Goal: Transaction & Acquisition: Purchase product/service

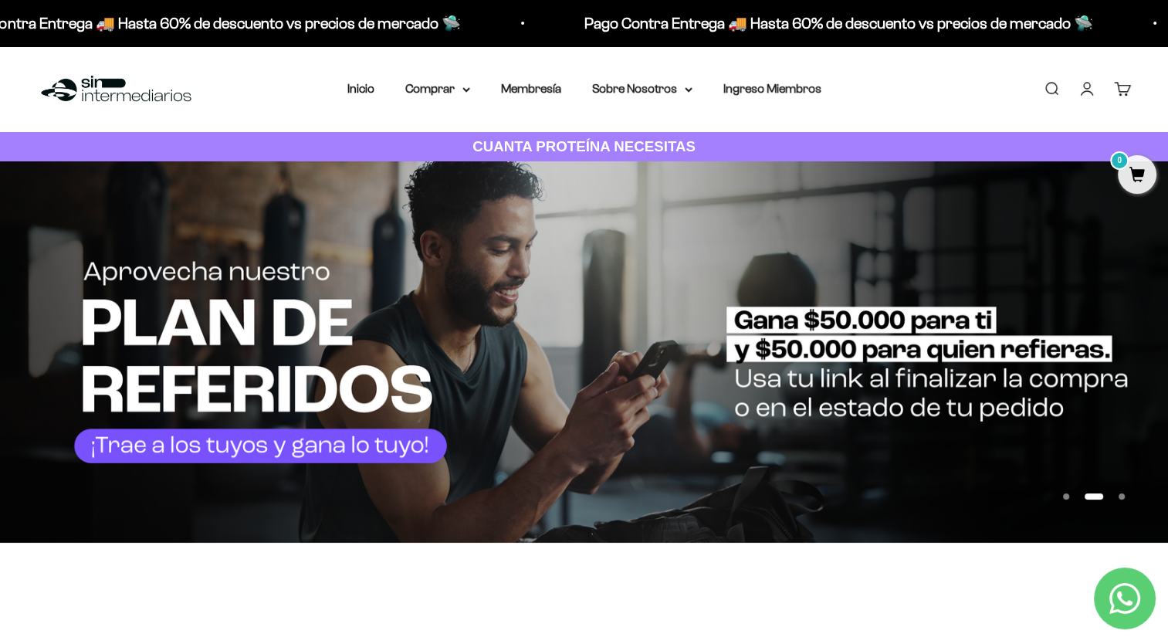
click at [1054, 83] on link "Buscar" at bounding box center [1051, 88] width 17 height 17
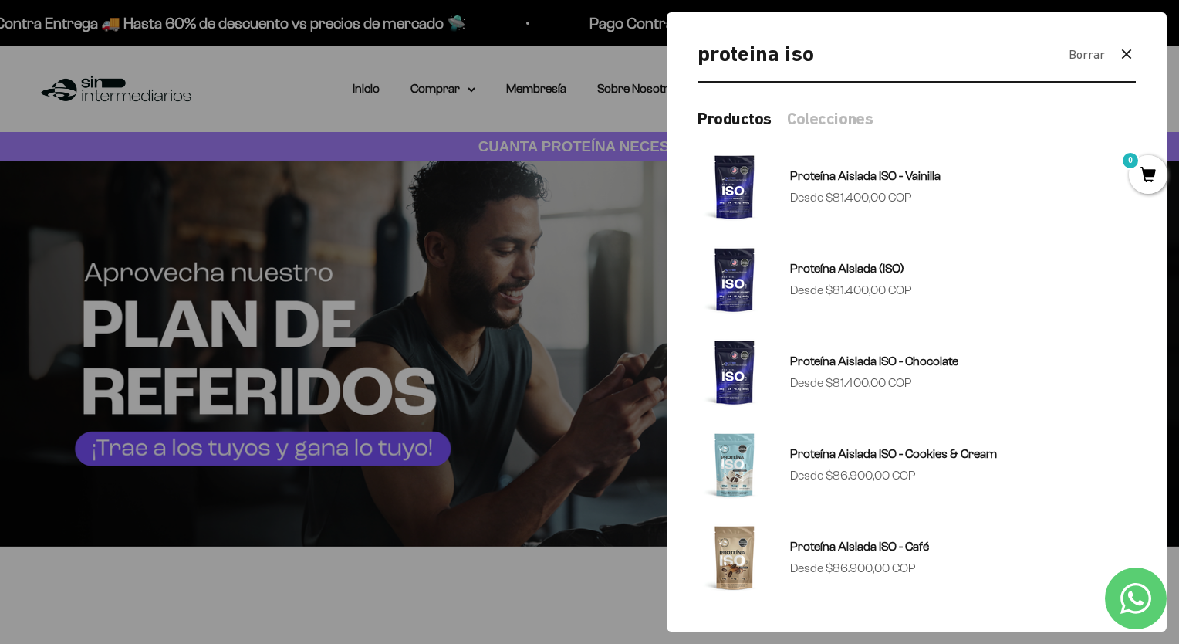
type input "proteina iso"
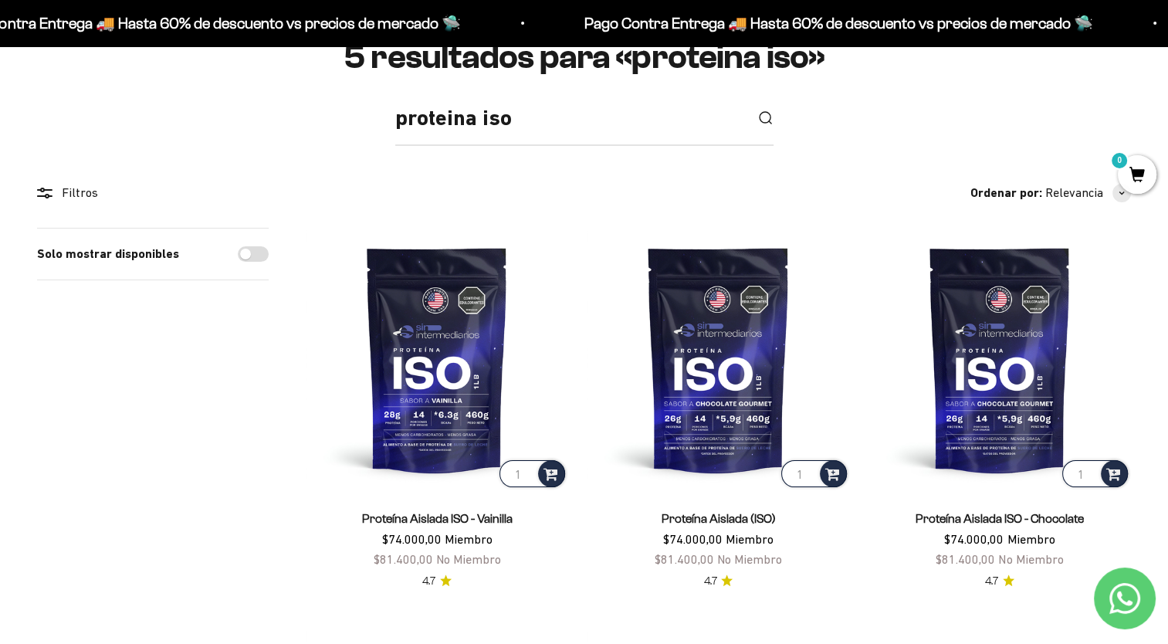
scroll to position [170, 0]
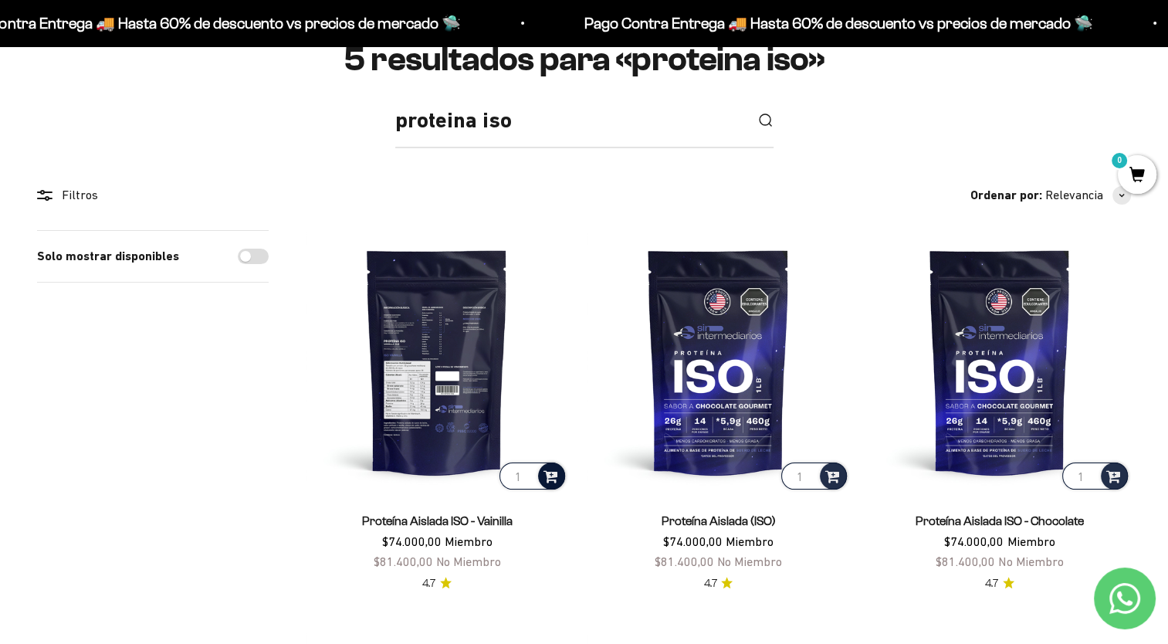
click at [550, 479] on span at bounding box center [550, 475] width 15 height 18
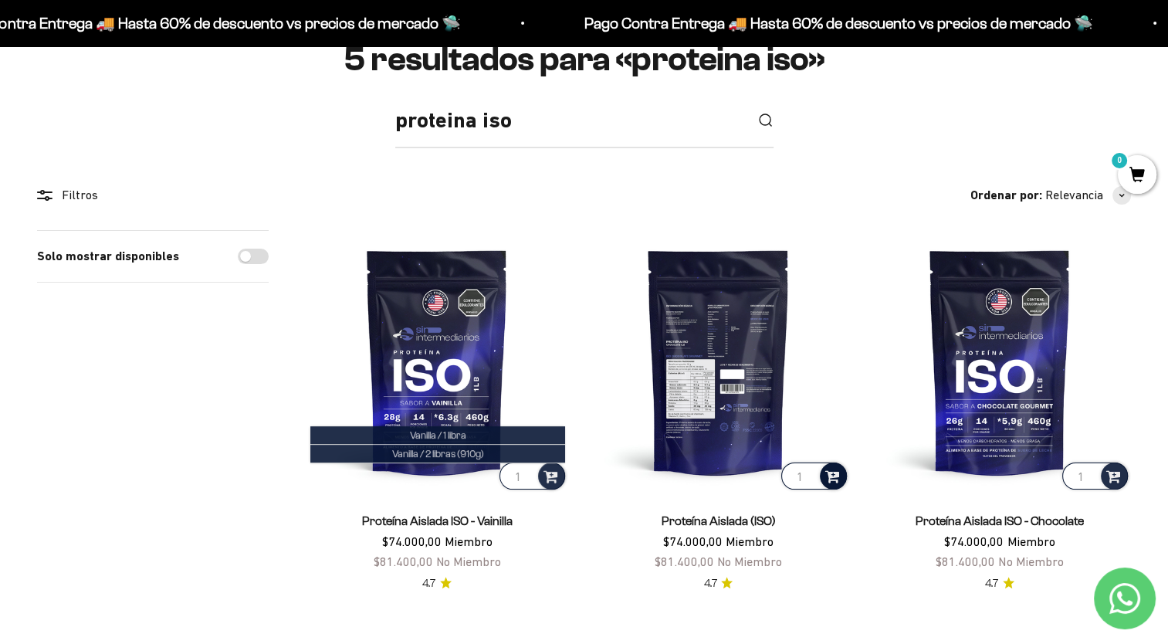
click at [831, 477] on span at bounding box center [832, 475] width 15 height 18
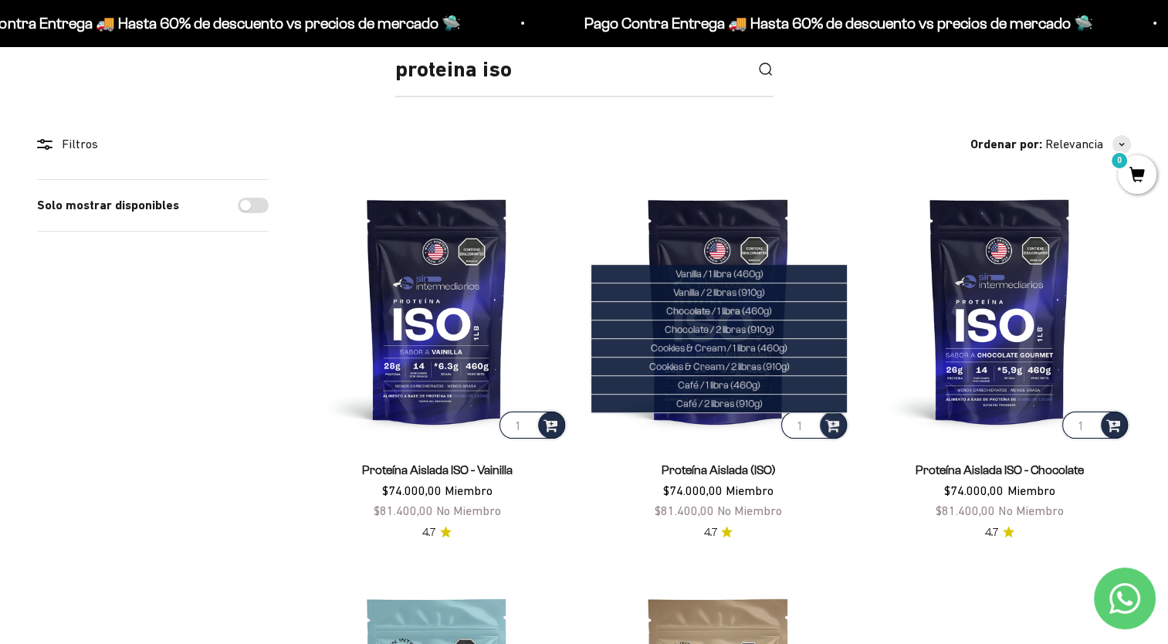
scroll to position [238, 0]
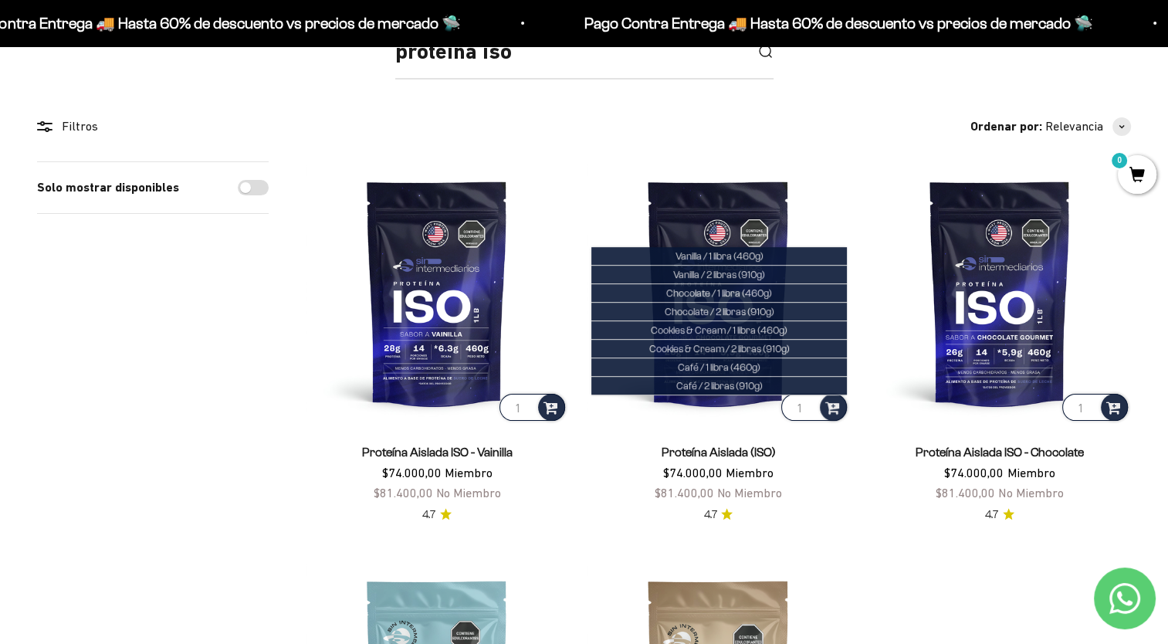
click at [922, 545] on product-list "1 Proteína Aislada ISO - Vainilla $74.000,00 Miembro $81.400,00 No Miembro 4.7 …" at bounding box center [718, 541] width 825 height 761
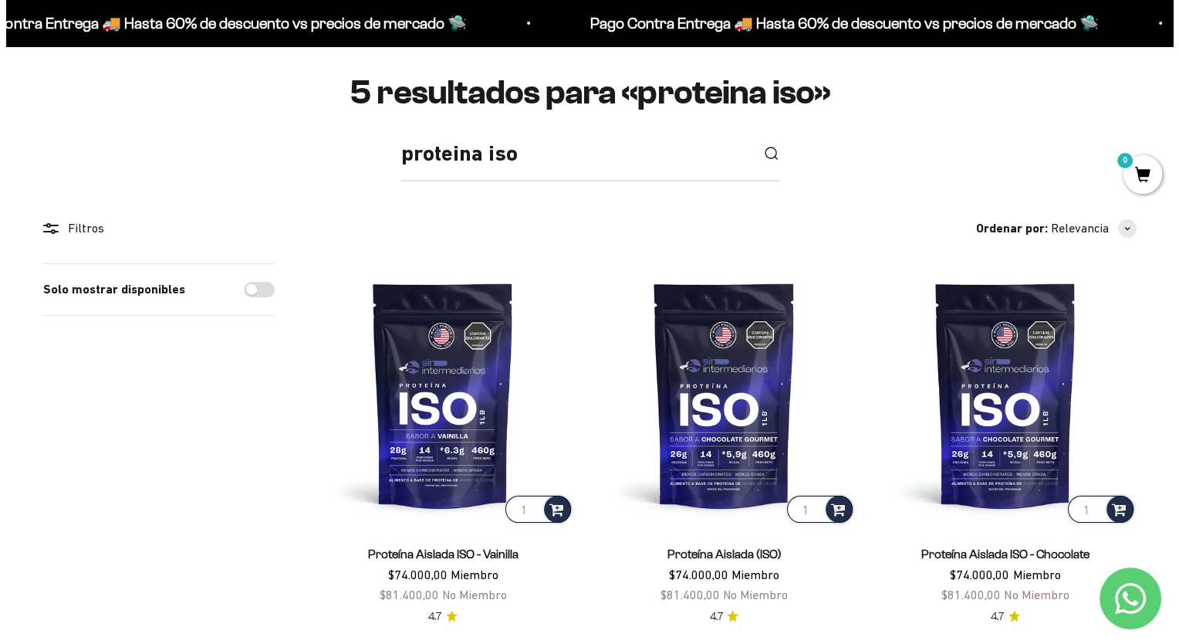
scroll to position [113, 0]
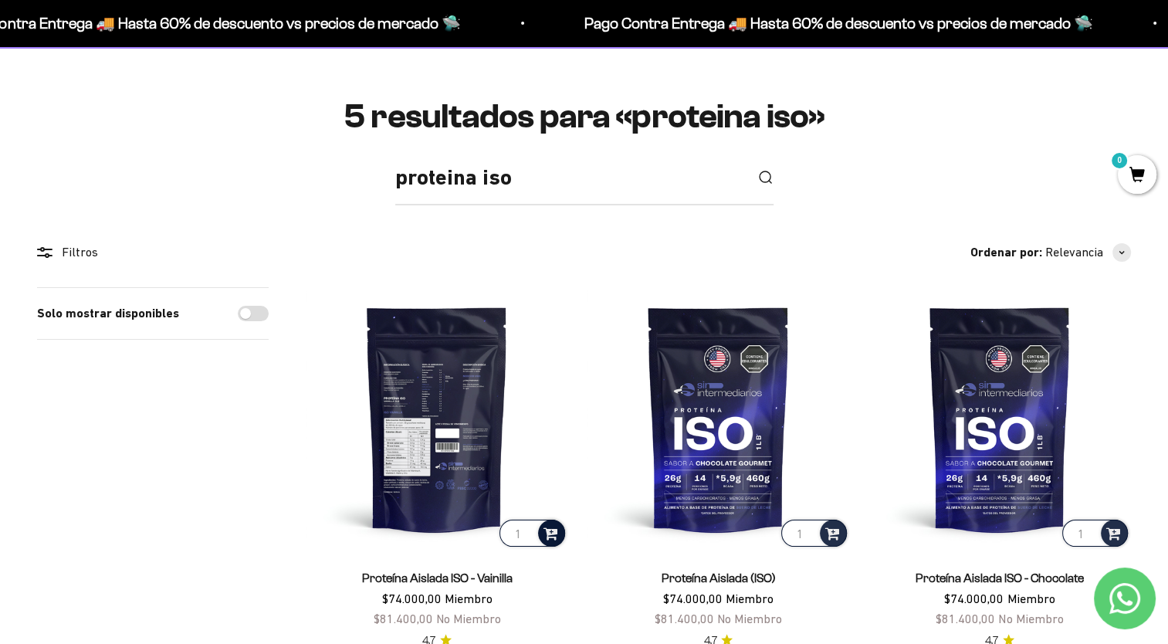
click at [553, 530] on span at bounding box center [550, 532] width 15 height 18
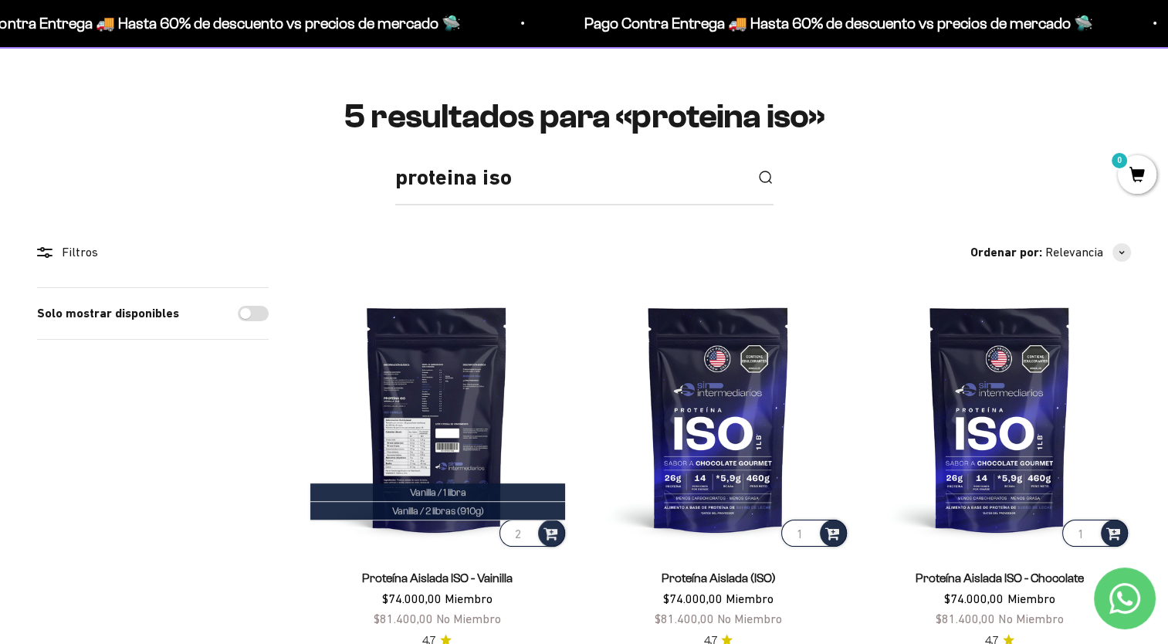
click at [526, 526] on input "2" at bounding box center [532, 532] width 66 height 27
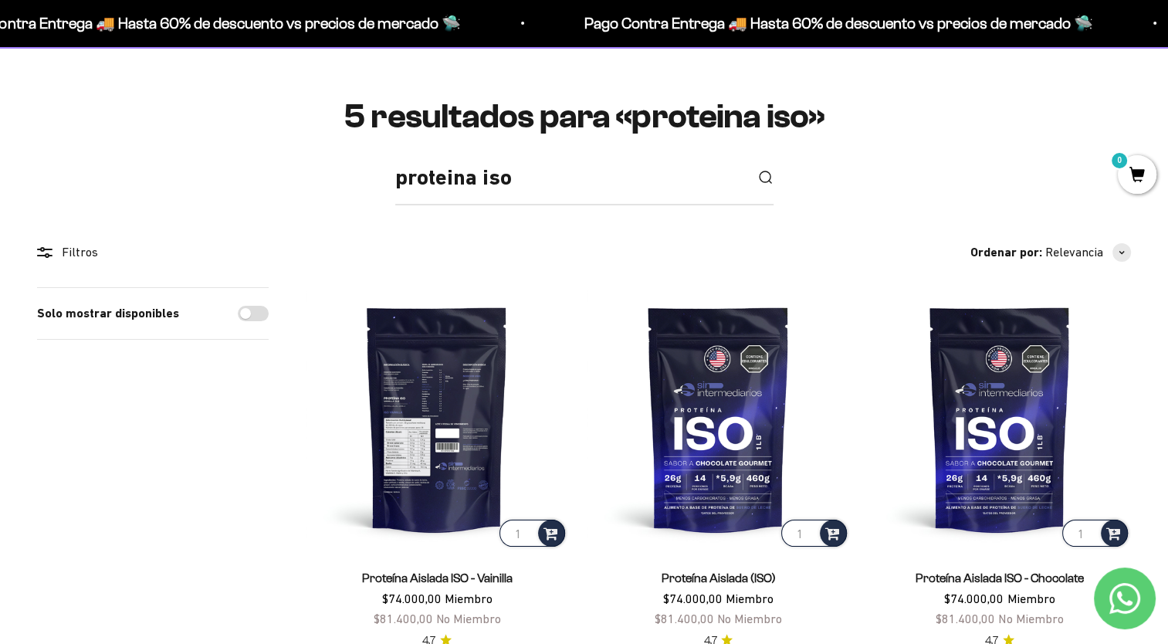
type input "1"
click at [526, 536] on input "1" at bounding box center [532, 532] width 66 height 27
click at [550, 535] on span at bounding box center [550, 532] width 15 height 18
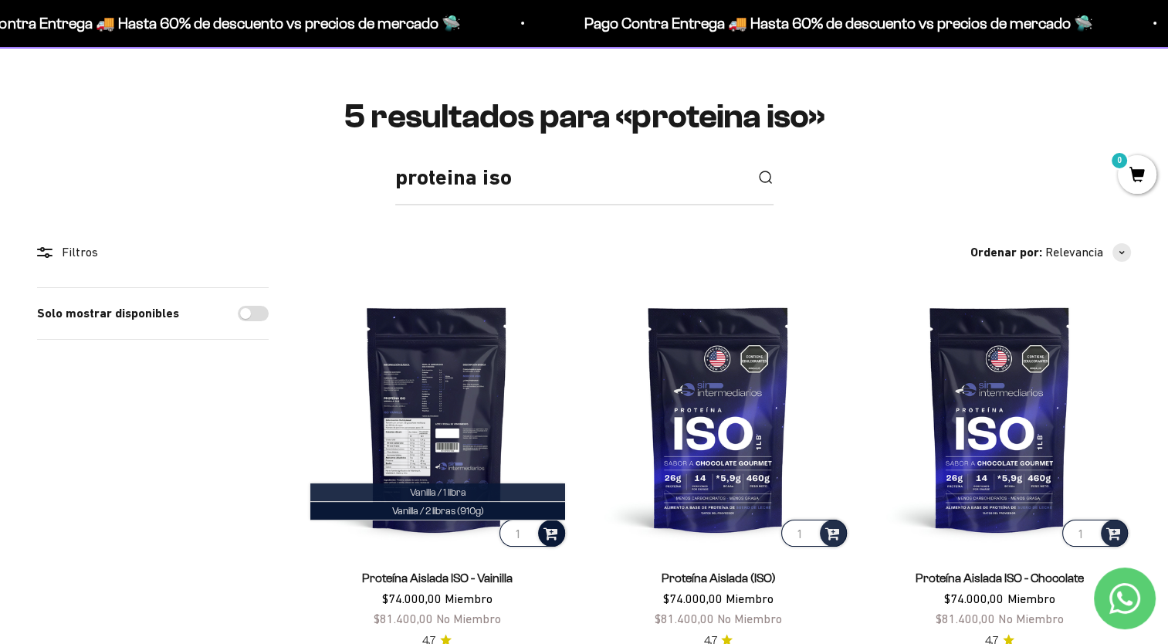
click at [508, 490] on li "Vanilla / 1 libra" at bounding box center [437, 492] width 255 height 19
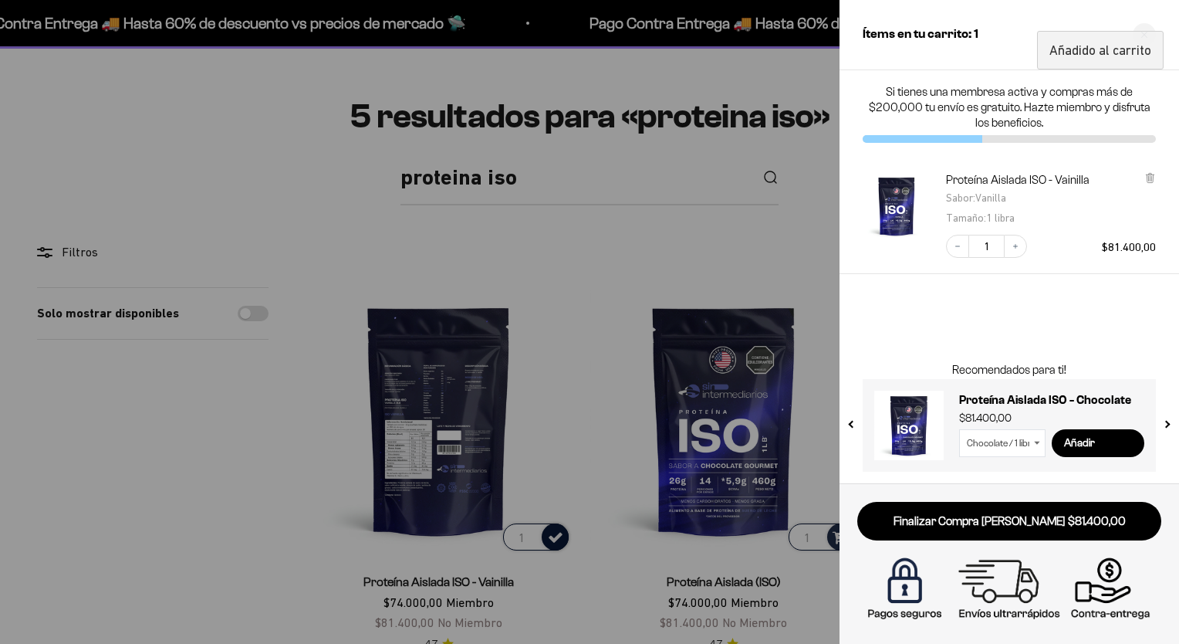
click at [623, 303] on div at bounding box center [589, 322] width 1179 height 644
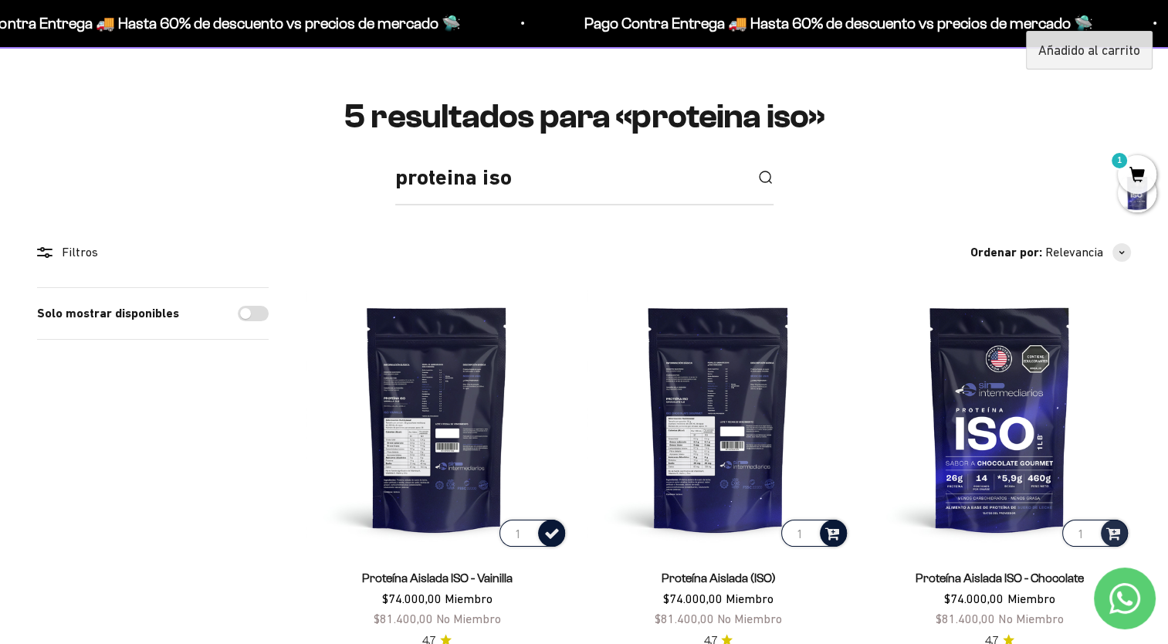
click at [838, 531] on span at bounding box center [832, 532] width 15 height 18
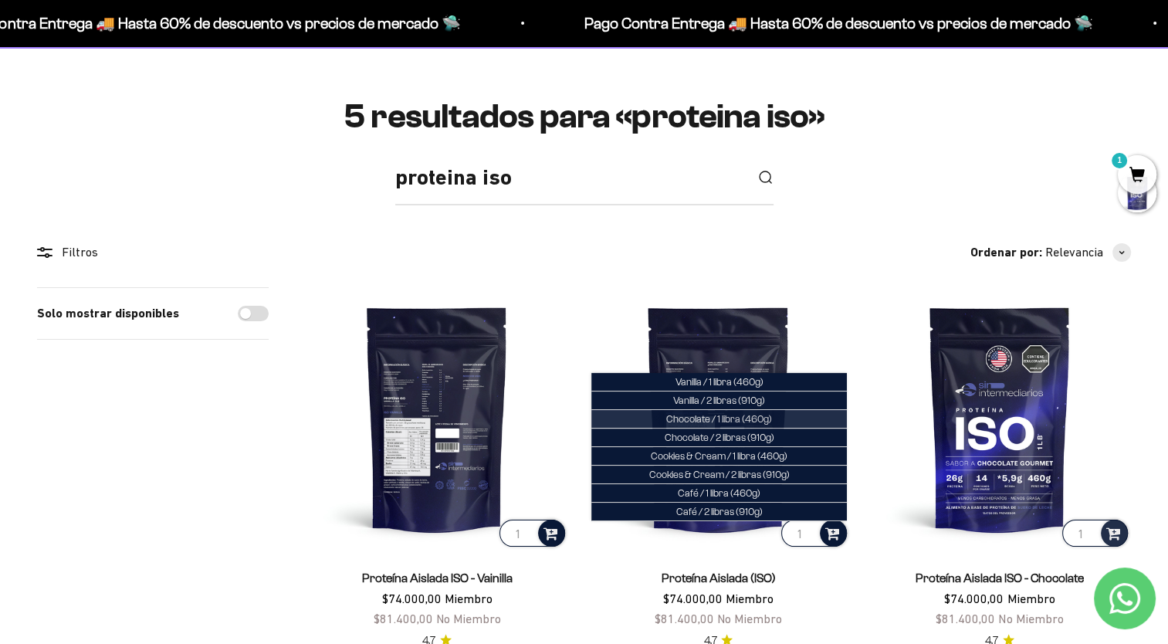
click at [781, 417] on li "Chocolate / 1 libra (460g)" at bounding box center [718, 419] width 255 height 19
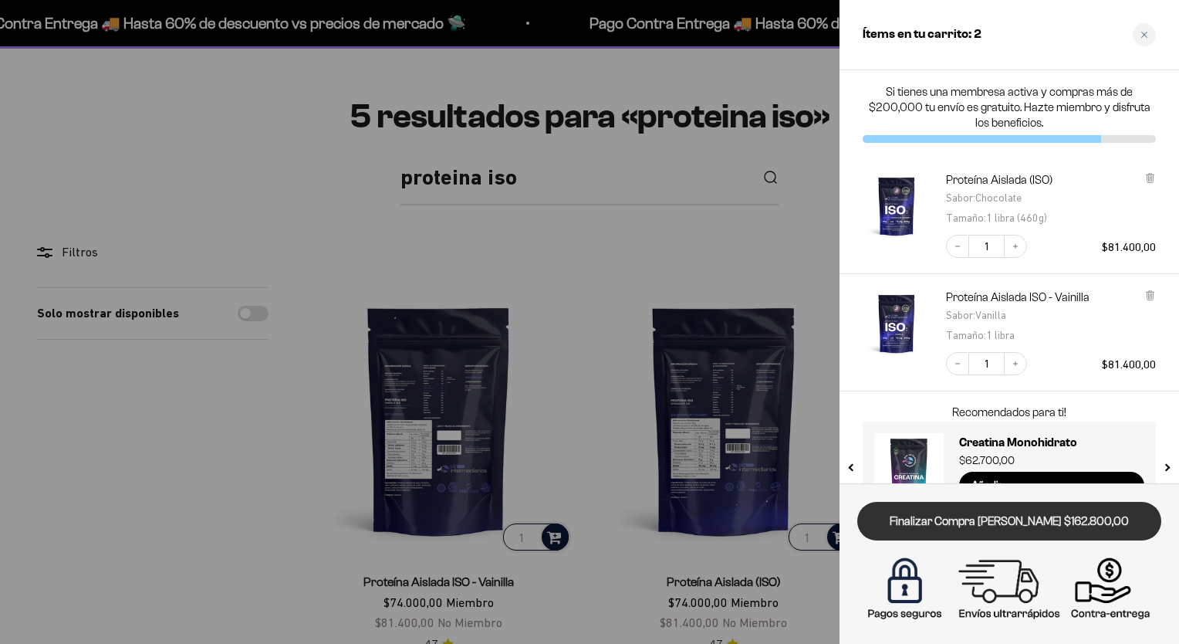
click at [1065, 523] on link "Finalizar Compra [PERSON_NAME] $162.800,00" at bounding box center [1009, 521] width 304 height 39
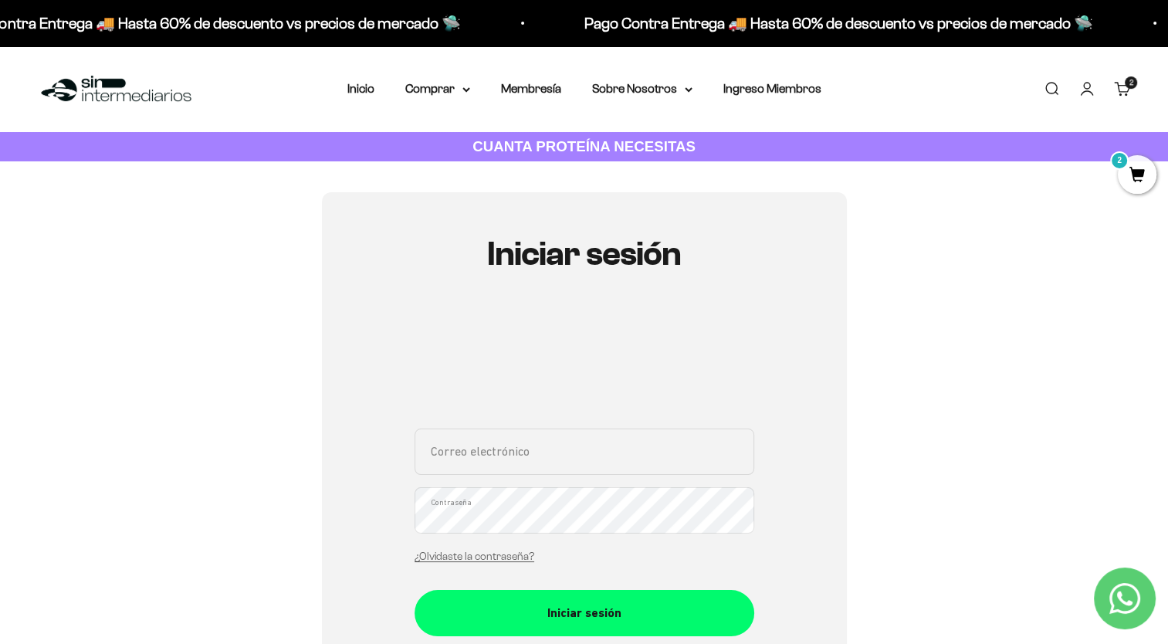
click at [457, 457] on input "Correo electrónico" at bounding box center [584, 451] width 340 height 46
type input "[EMAIL_ADDRESS][DOMAIN_NAME]"
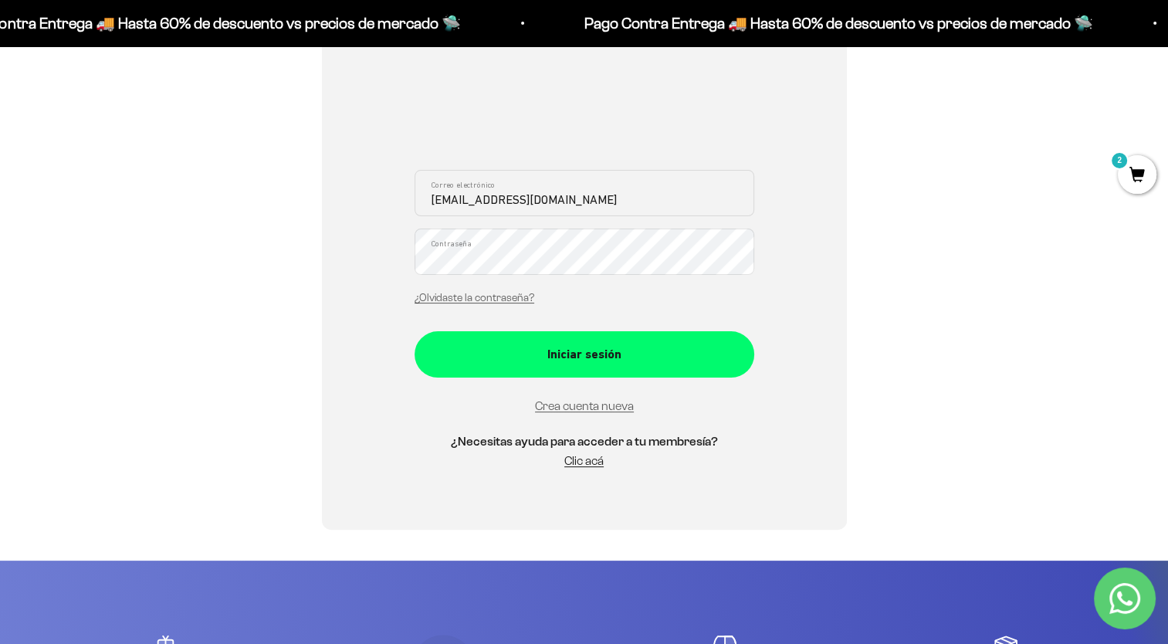
scroll to position [257, 0]
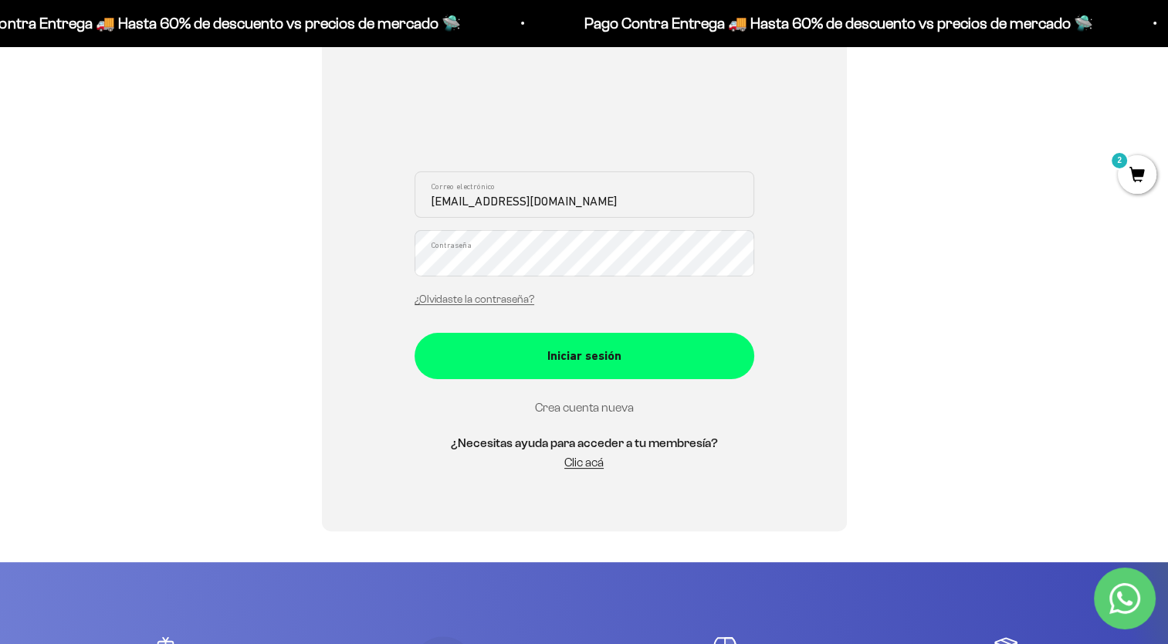
click at [605, 403] on link "Crea cuenta nueva" at bounding box center [584, 407] width 99 height 13
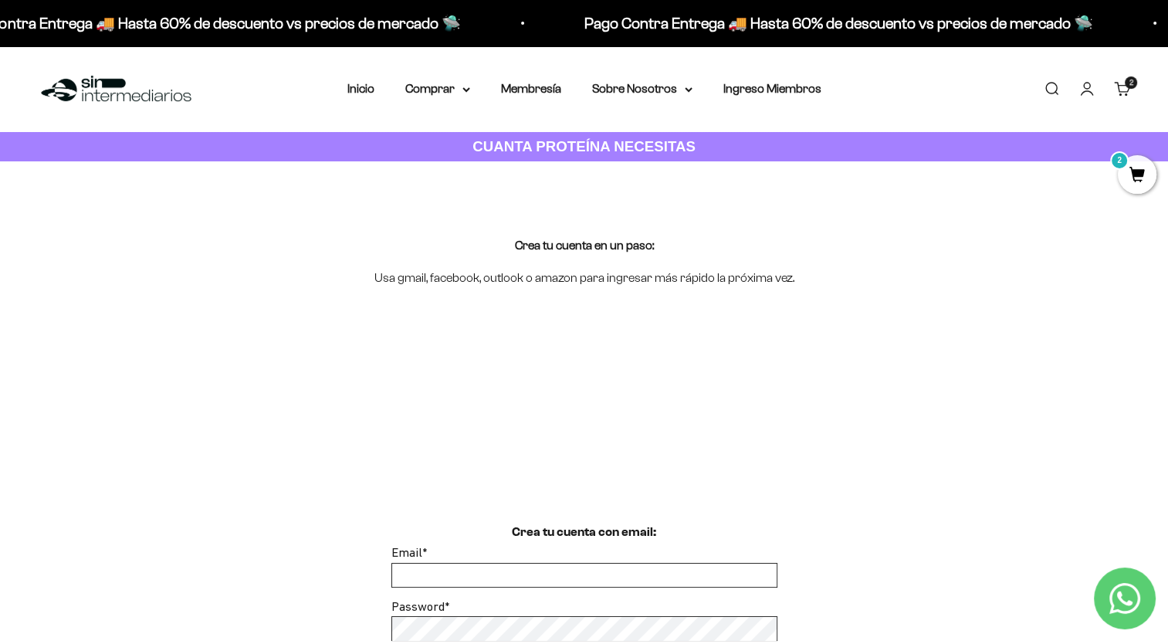
click at [503, 581] on input "Email *" at bounding box center [584, 574] width 384 height 23
type input "luisafernandaotalvaro@hotmail.com"
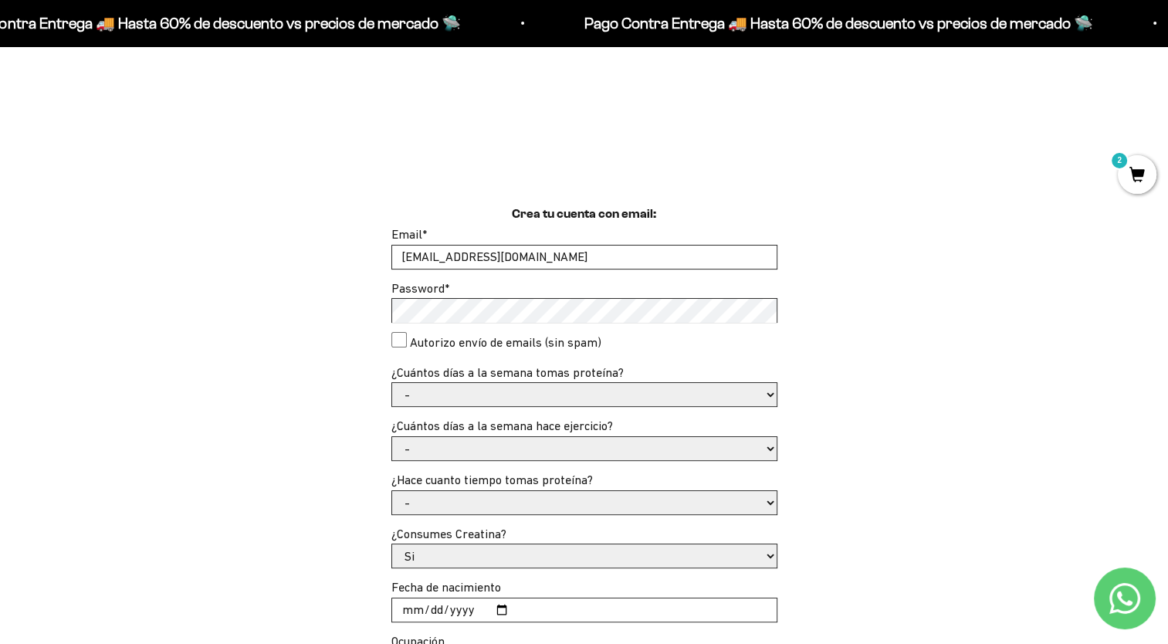
scroll to position [321, 0]
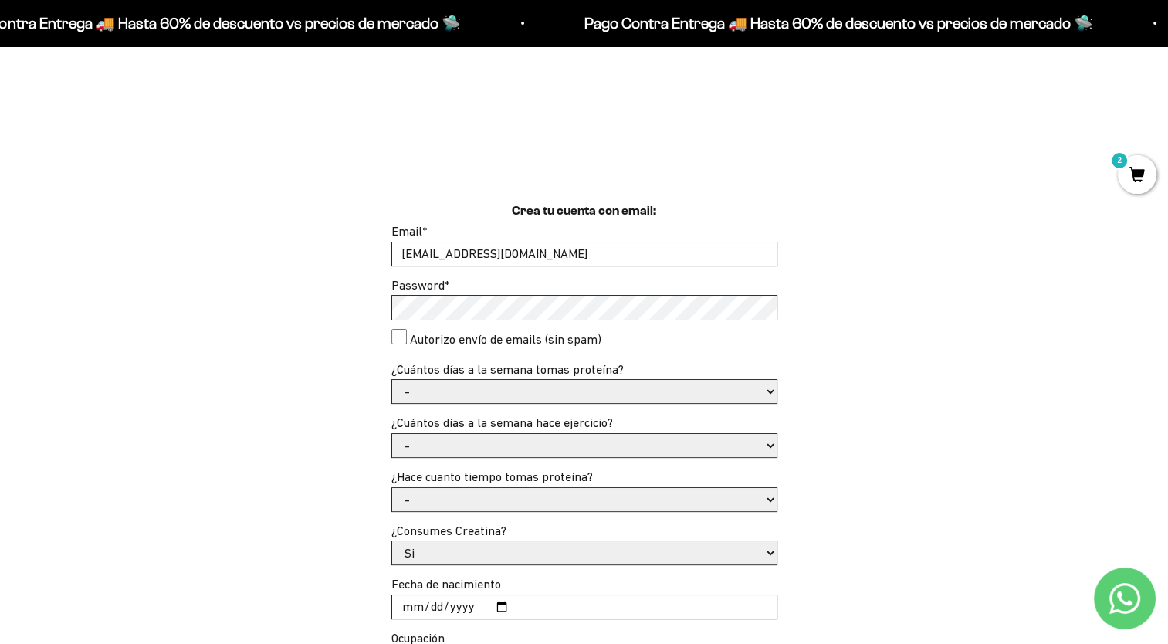
click at [460, 397] on select "- 1 o 2 3 a 5 6 o 7" at bounding box center [584, 391] width 384 height 23
select select "3 a 5"
click at [392, 380] on select "- 1 o 2 3 a 5 6 o 7" at bounding box center [584, 391] width 384 height 23
click at [500, 446] on select "- No hago 1 a 2 días 3 a 5 días 6 o 7 días" at bounding box center [584, 445] width 384 height 23
select select "3 a 5 días"
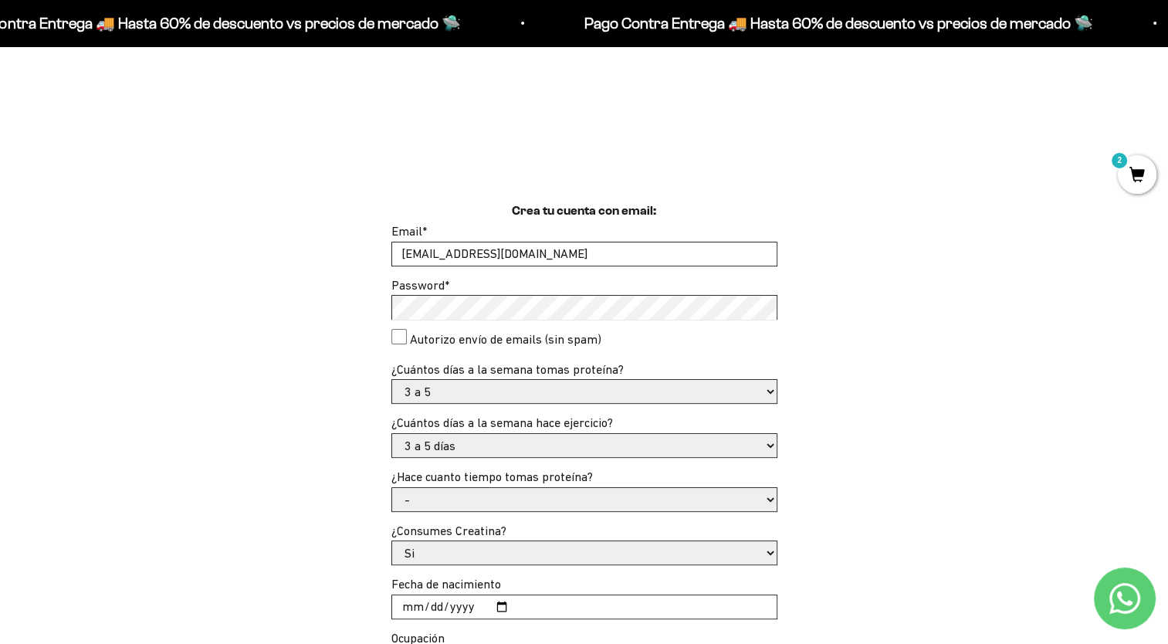
click at [392, 434] on select "- No hago 1 a 2 días 3 a 5 días 6 o 7 días" at bounding box center [584, 445] width 384 height 23
click at [444, 504] on select "- Apenas estoy empezando Menos de 6 meses Más de 6 meses Hace más de un año" at bounding box center [584, 499] width 384 height 23
select select "Menos de 6 meses"
click at [392, 488] on select "- Apenas estoy empezando Menos de 6 meses Más de 6 meses Hace más de un año" at bounding box center [584, 499] width 384 height 23
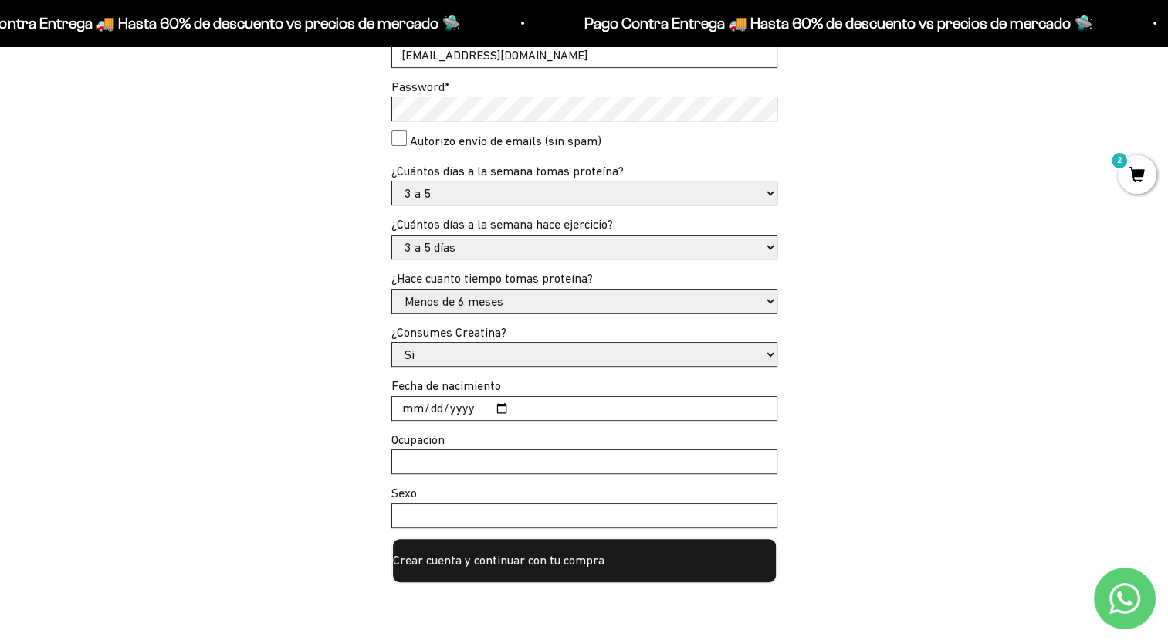
scroll to position [524, 0]
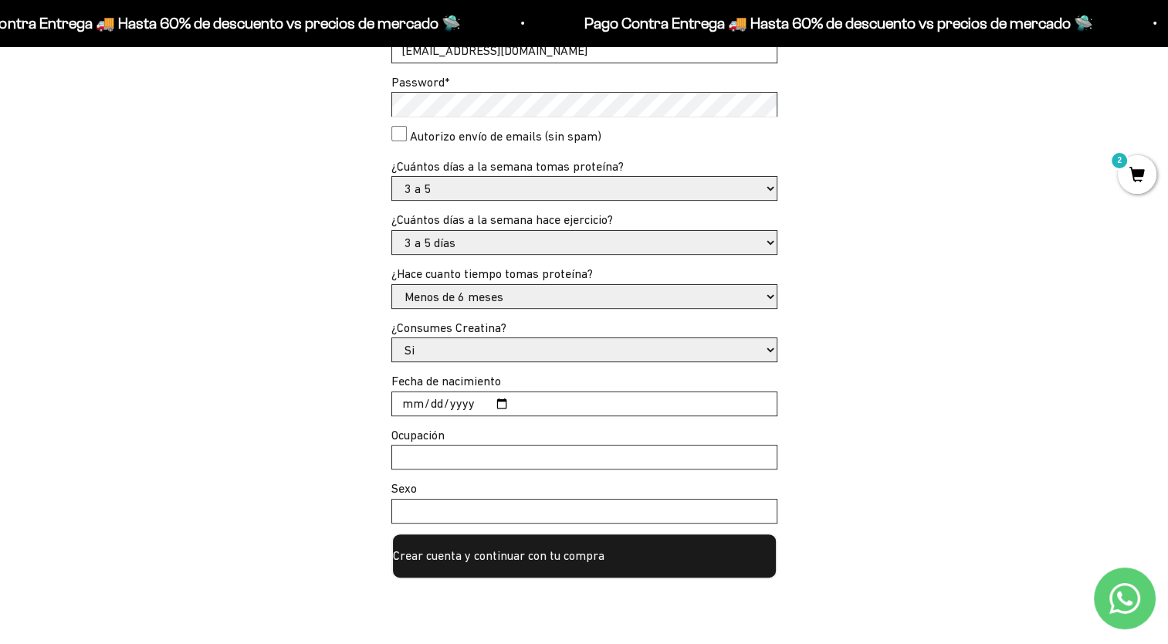
click at [493, 406] on input "Fecha de nacimiento" at bounding box center [584, 403] width 384 height 23
type input "1986-02-07"
click at [448, 448] on input "Ocupación" at bounding box center [584, 456] width 384 height 23
type input "Veterinaria"
click at [451, 510] on input "Sexo" at bounding box center [584, 510] width 384 height 23
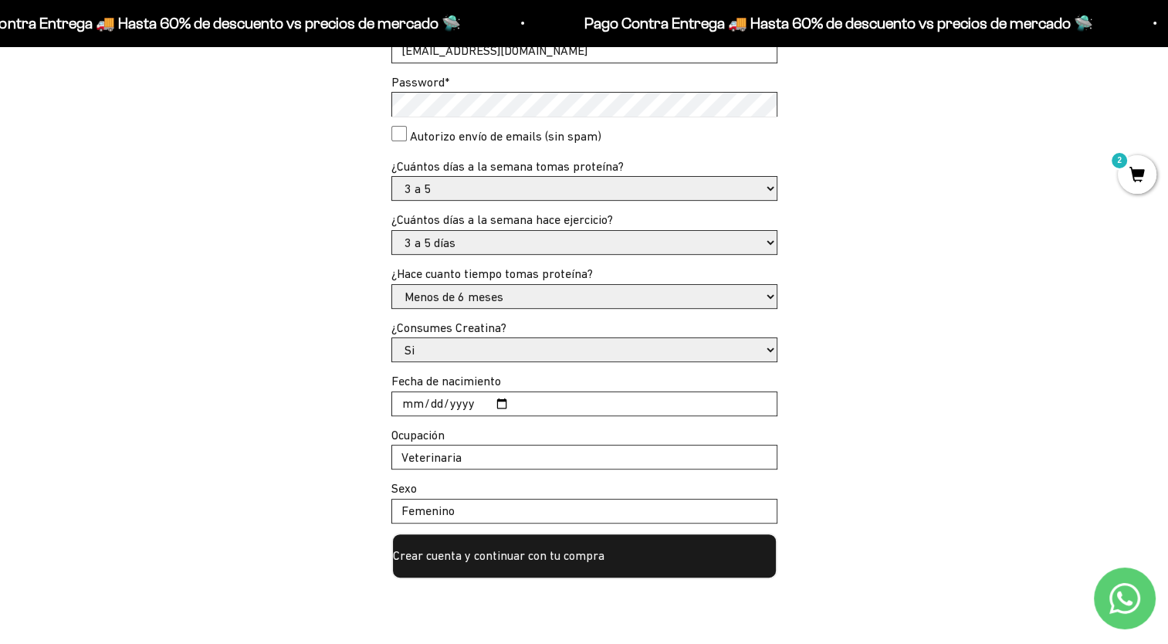
type input "Femenino"
click at [616, 560] on button "Crear cuenta y continuar con tu compra" at bounding box center [584, 556] width 386 height 46
